Goal: Check status: Check status

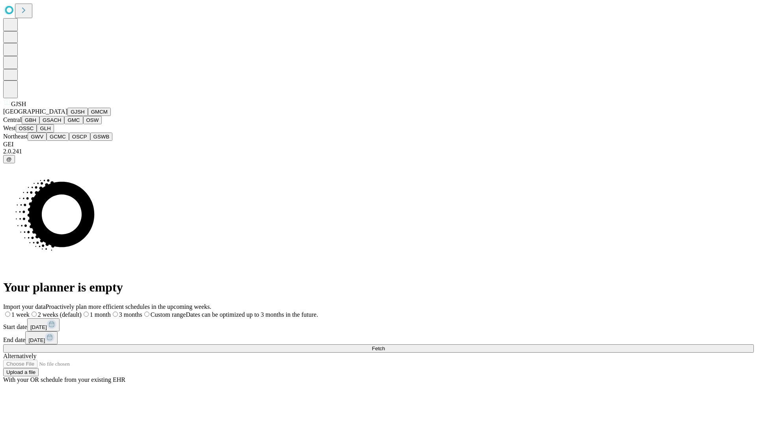
click at [67, 116] on button "GJSH" at bounding box center [77, 112] width 20 height 8
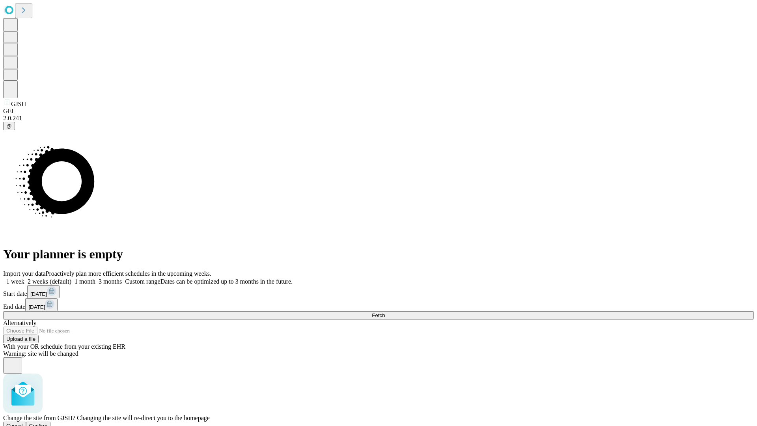
click at [48, 423] on span "Confirm" at bounding box center [38, 426] width 19 height 6
click at [71, 278] on label "2 weeks (default)" at bounding box center [47, 281] width 47 height 7
click at [385, 312] on span "Fetch" at bounding box center [378, 315] width 13 height 6
